Goal: Information Seeking & Learning: Learn about a topic

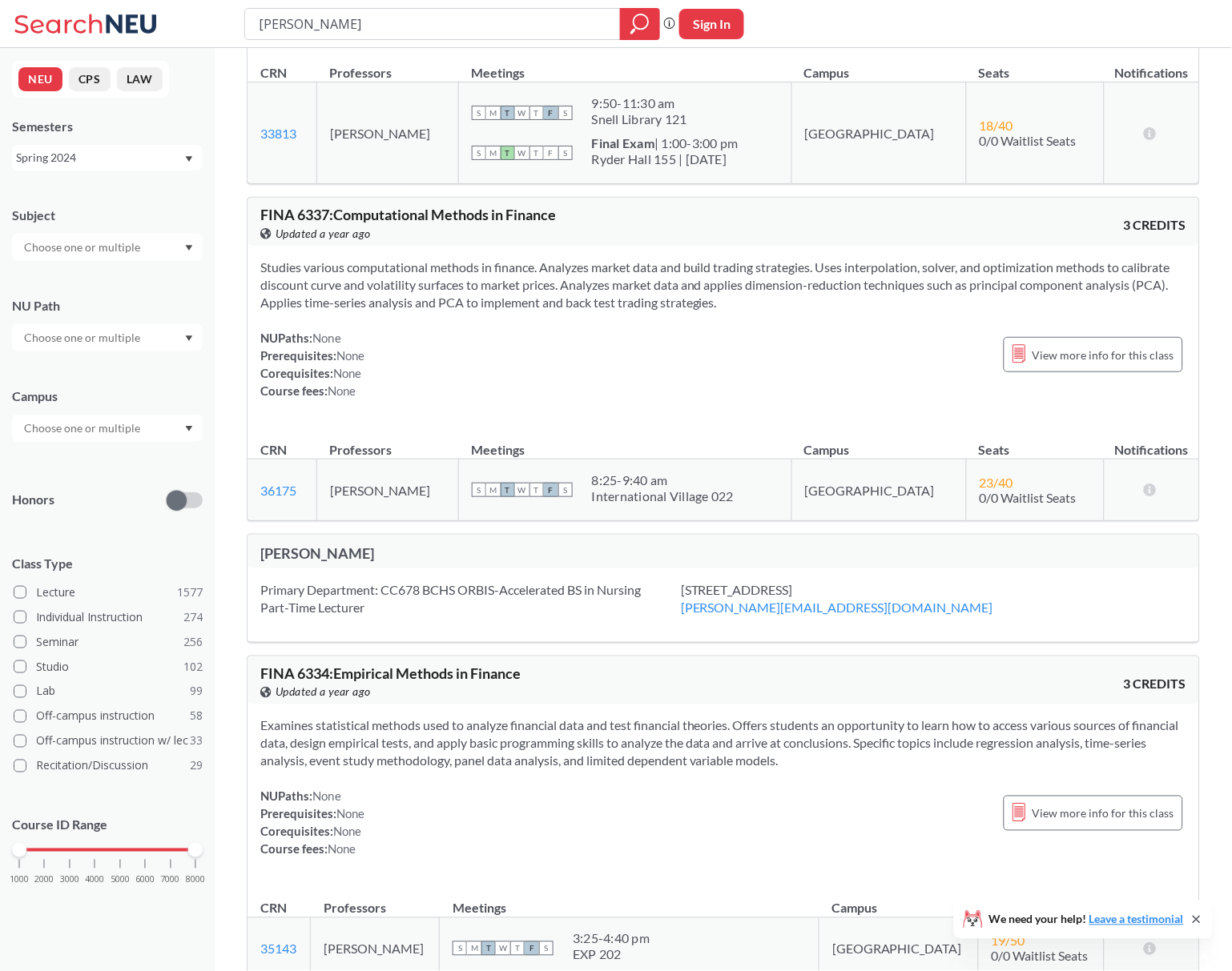
scroll to position [354, 0]
drag, startPoint x: 612, startPoint y: 483, endPoint x: 608, endPoint y: 497, distance: 14.6
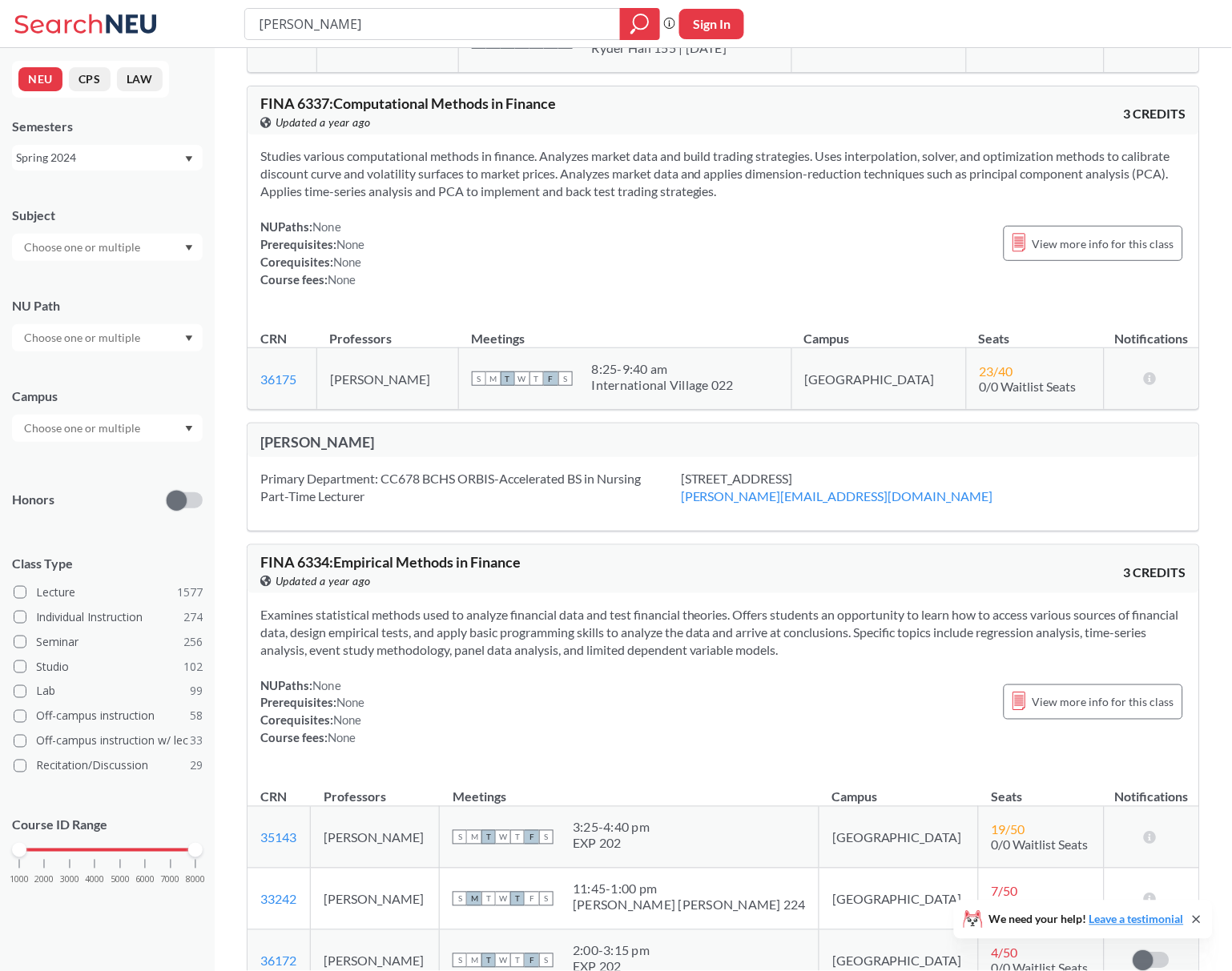
scroll to position [466, 0]
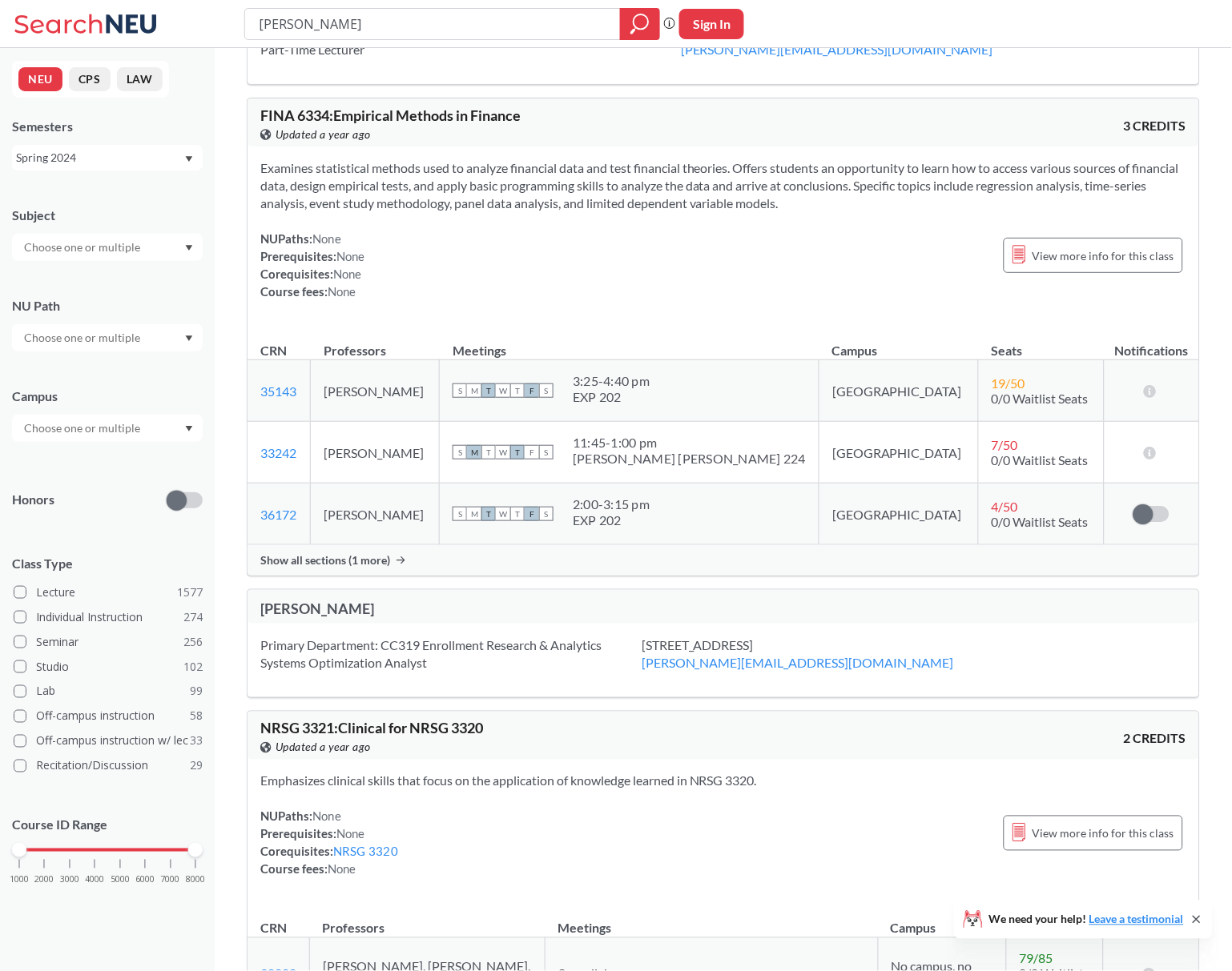
drag, startPoint x: 624, startPoint y: 278, endPoint x: 597, endPoint y: 289, distance: 29.2
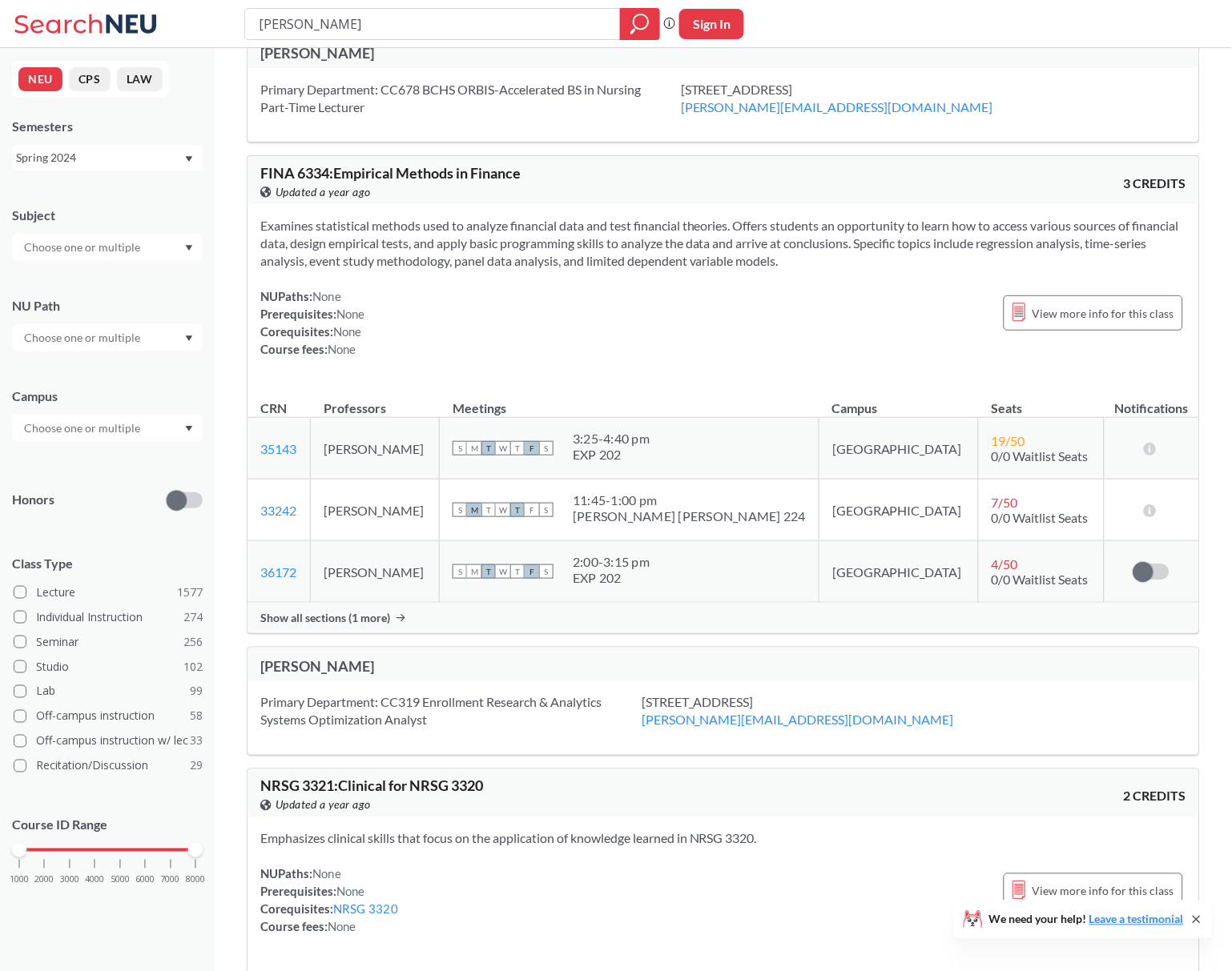
scroll to position [850, 0]
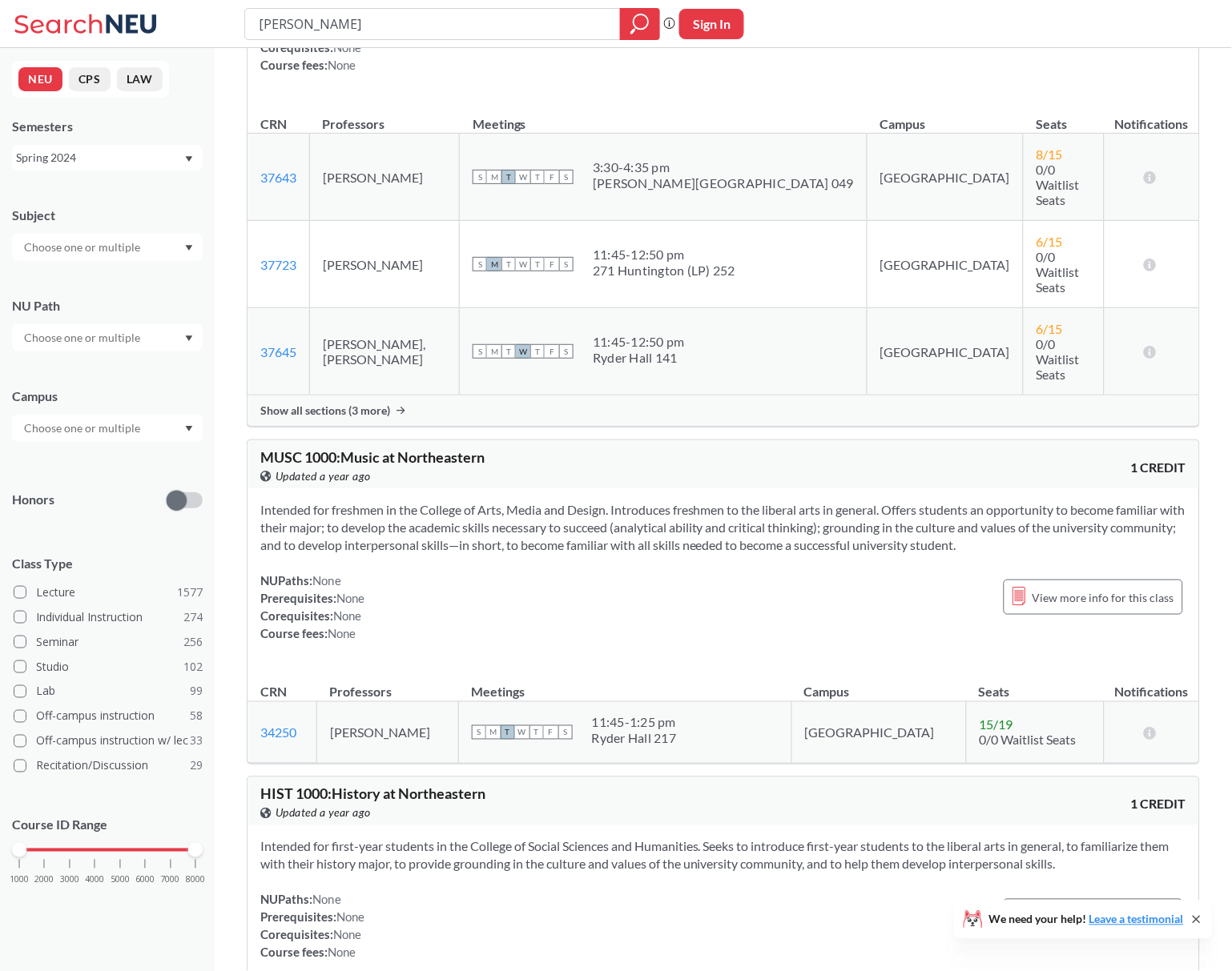
drag, startPoint x: 582, startPoint y: 267, endPoint x: 533, endPoint y: 380, distance: 123.2
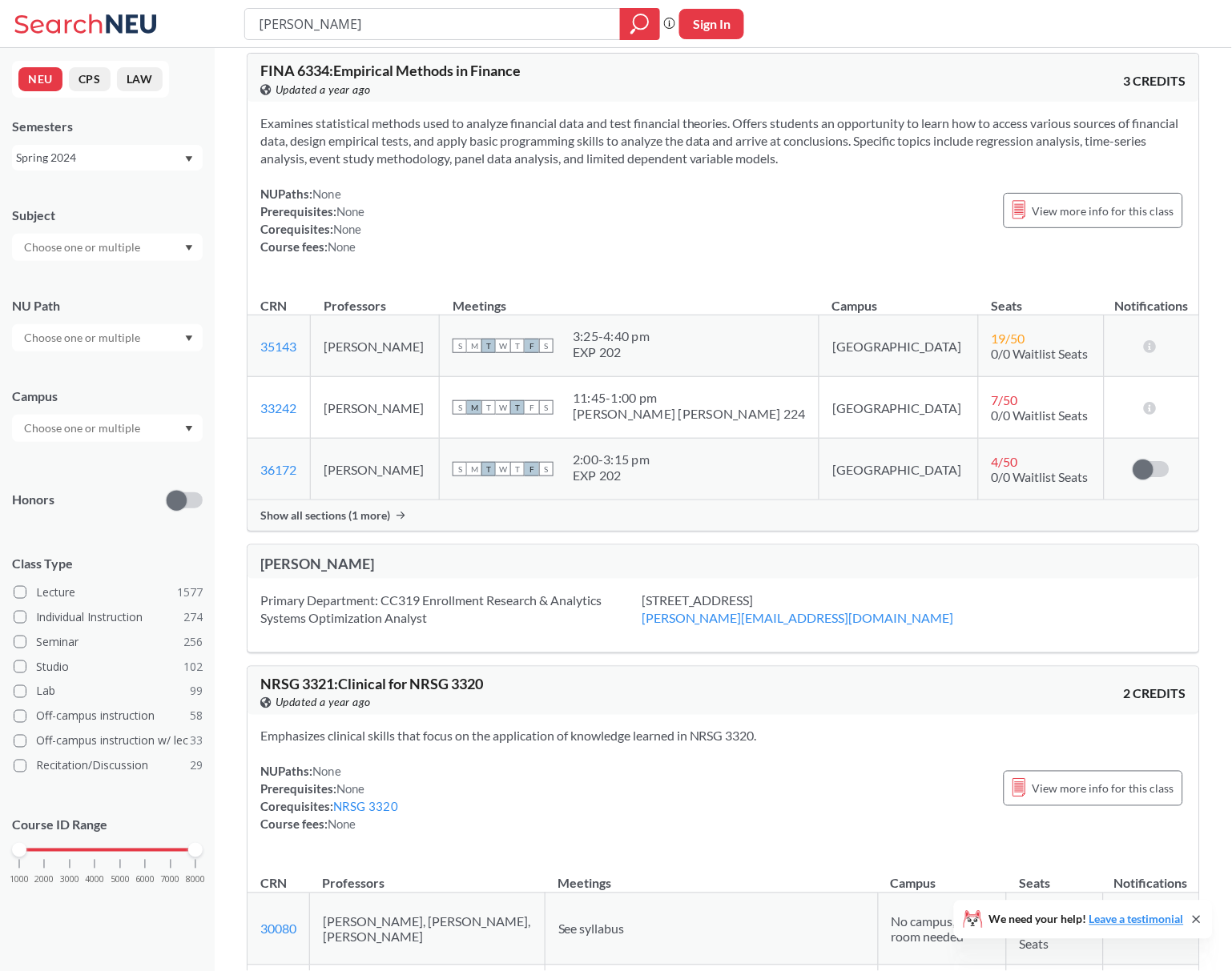
scroll to position [0, 0]
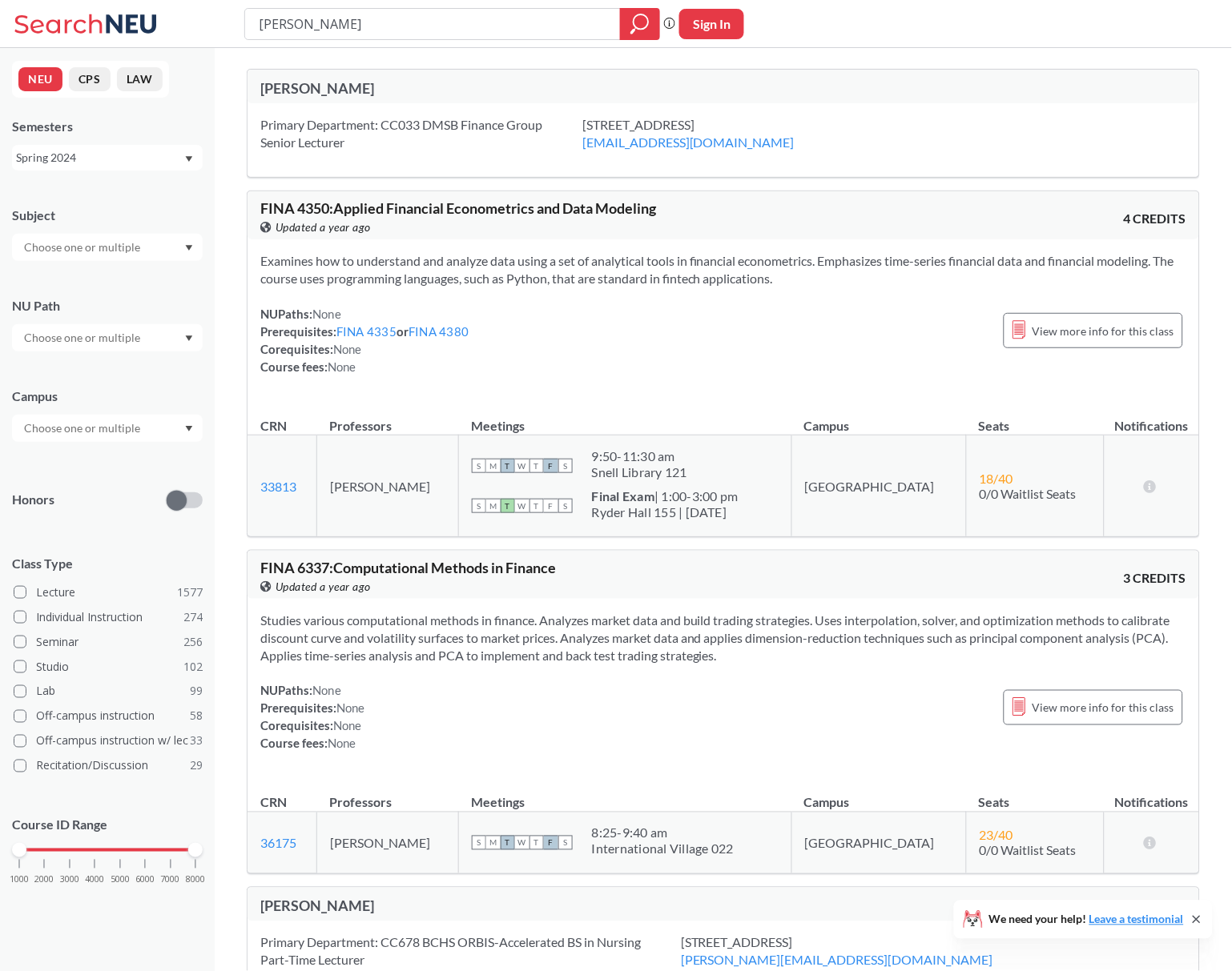
drag, startPoint x: 589, startPoint y: 526, endPoint x: 582, endPoint y: 243, distance: 283.1
click at [551, 128] on div "Primary Department: CC033 DMSB Finance Group Senior Lecturer" at bounding box center [421, 133] width 322 height 35
click at [542, 133] on div "Primary Department: CC033 DMSB Finance Group Senior Lecturer" at bounding box center [421, 133] width 322 height 35
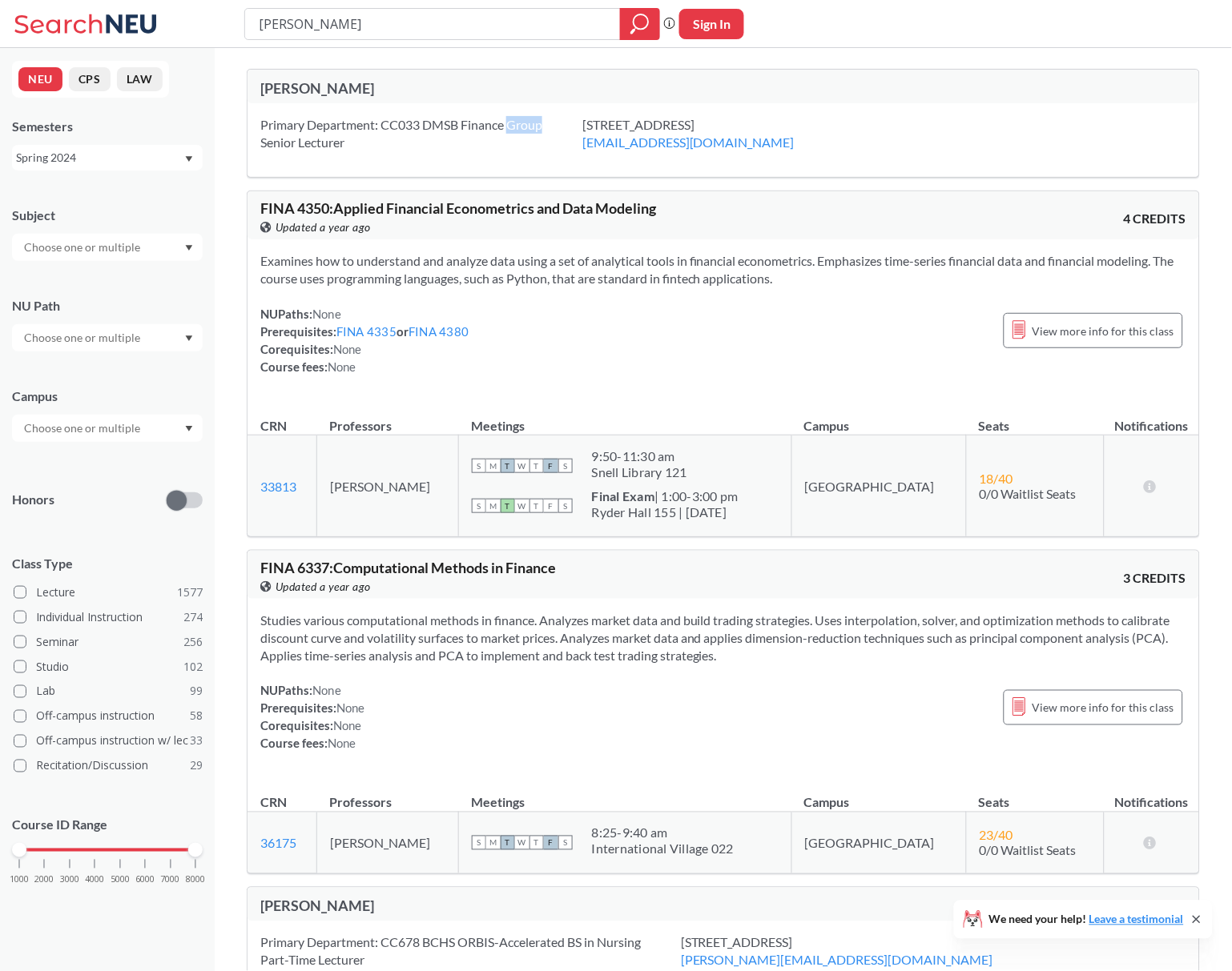
click at [540, 133] on div "Primary Department: CC033 DMSB Finance Group Senior Lecturer" at bounding box center [421, 133] width 322 height 35
click at [522, 143] on div "Primary Department: CC033 DMSB Finance Group Senior Lecturer" at bounding box center [421, 133] width 322 height 35
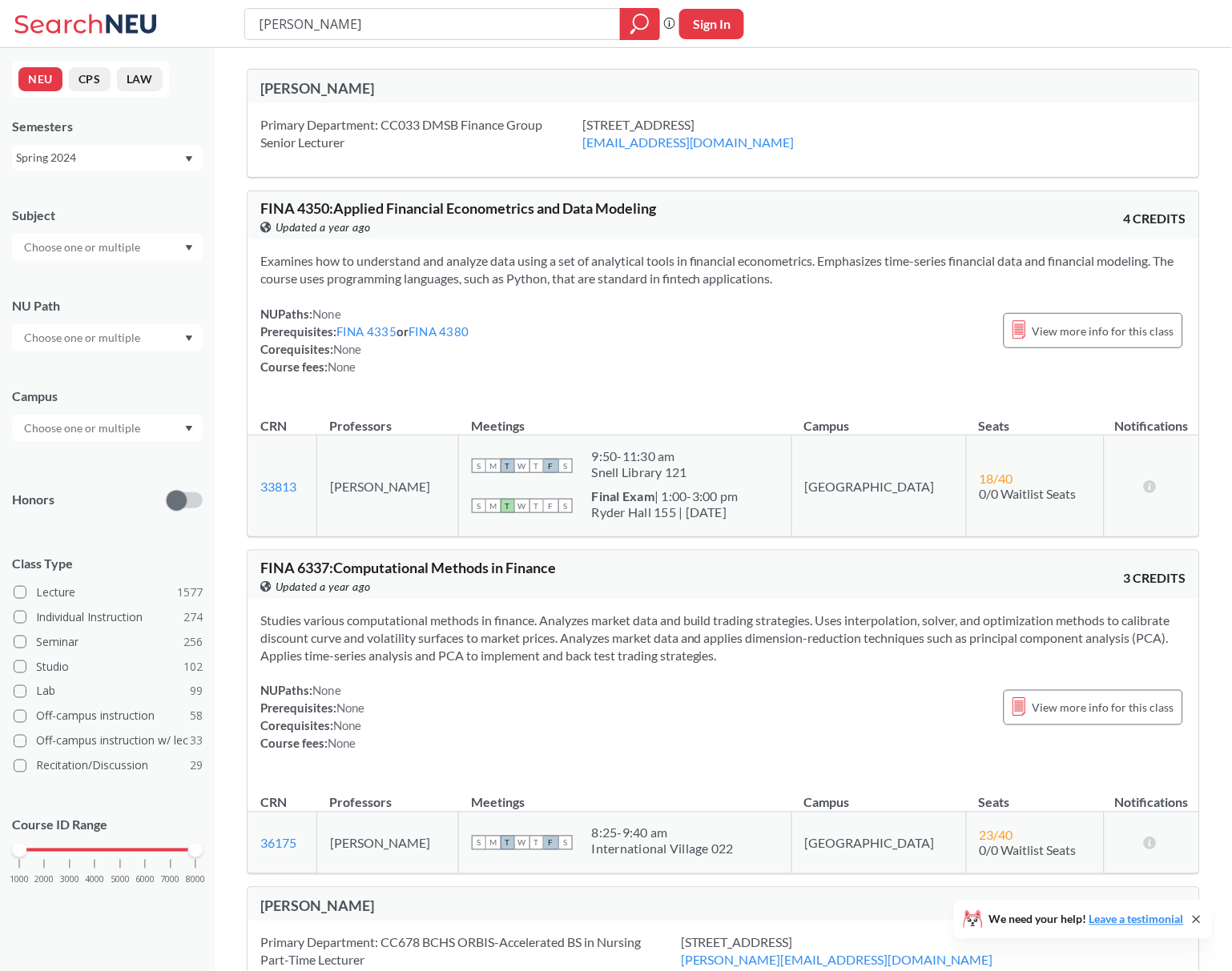
click at [502, 128] on div "Primary Department: CC033 DMSB Finance Group Senior Lecturer" at bounding box center [421, 133] width 322 height 35
click at [497, 137] on div "Primary Department: CC033 DMSB Finance Group Senior Lecturer" at bounding box center [421, 133] width 322 height 35
click at [1075, 323] on span "View more info for this class" at bounding box center [1103, 330] width 142 height 20
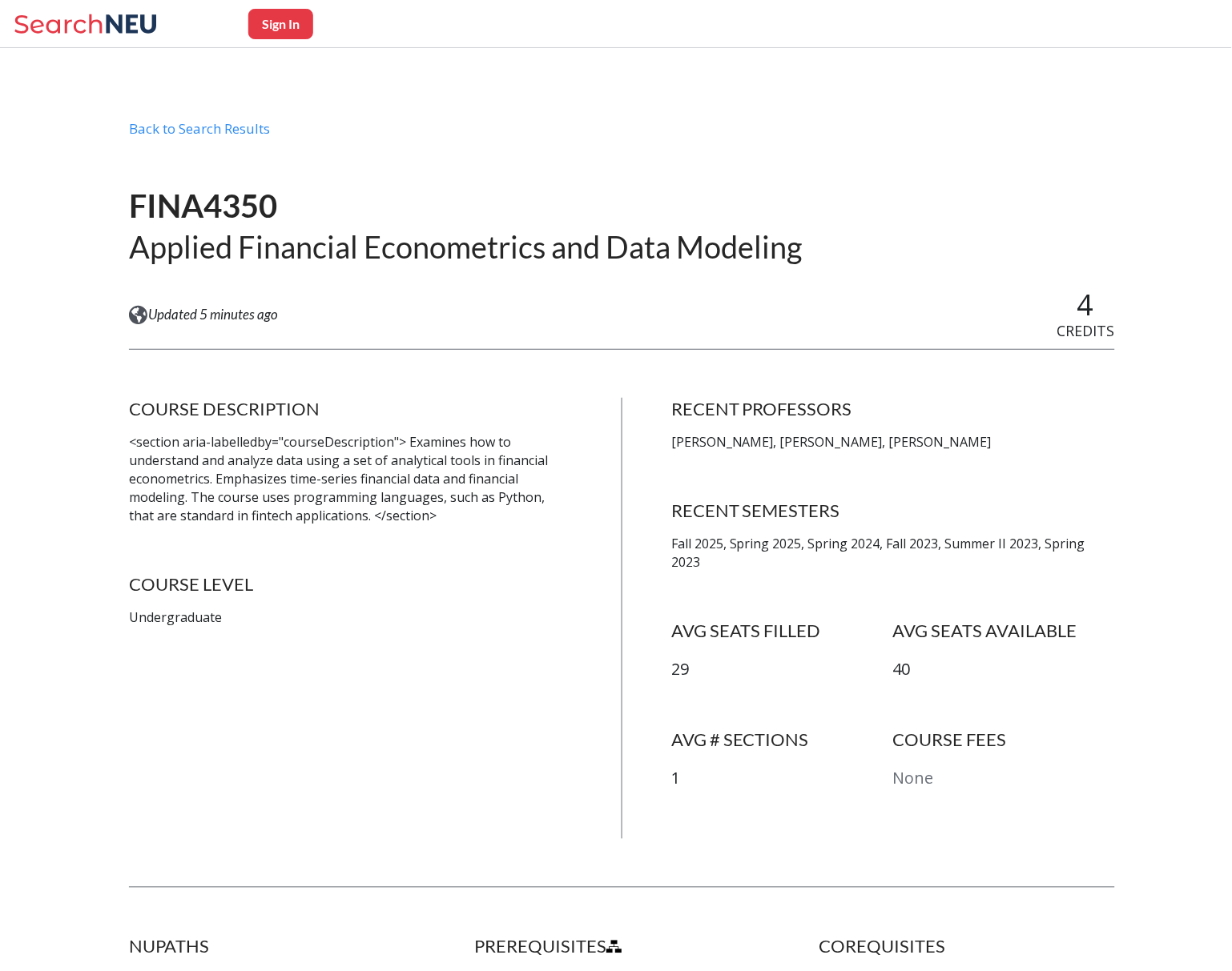
drag, startPoint x: 228, startPoint y: 296, endPoint x: 202, endPoint y: 11, distance: 286.2
